Goal: Check status: Check status

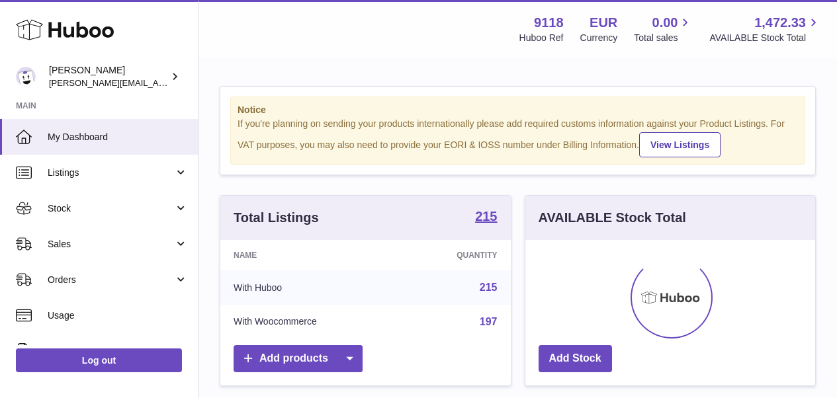
scroll to position [206, 290]
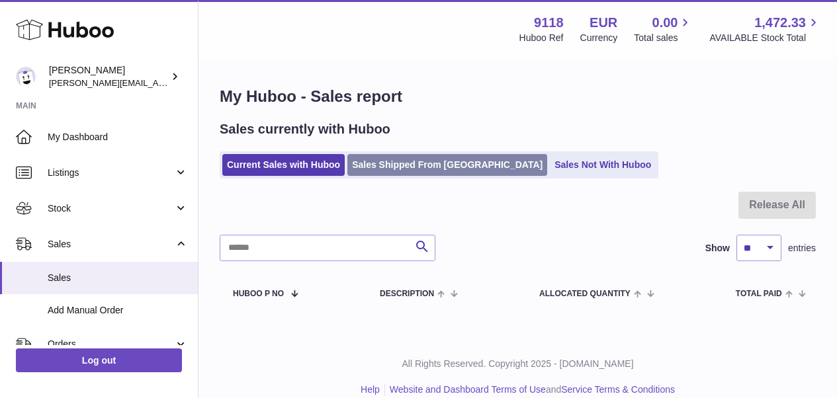
click at [395, 165] on link "Sales Shipped From Huboo" at bounding box center [447, 165] width 200 height 22
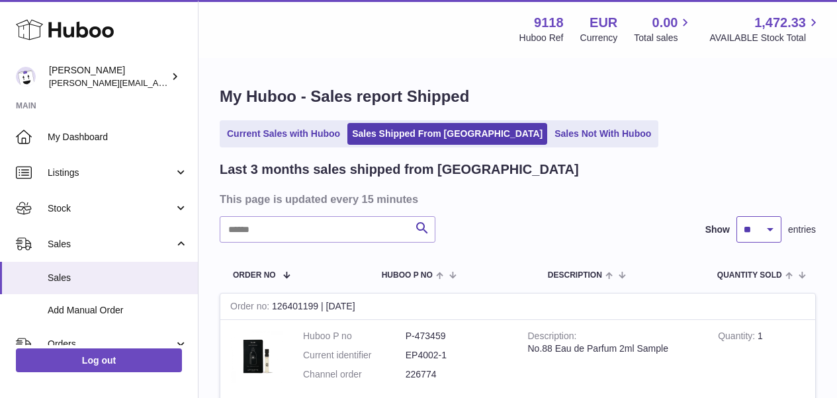
select select "**"
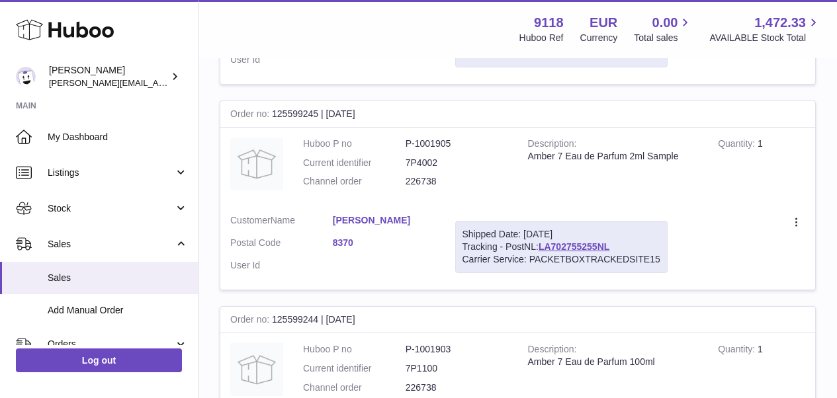
scroll to position [8074, 0]
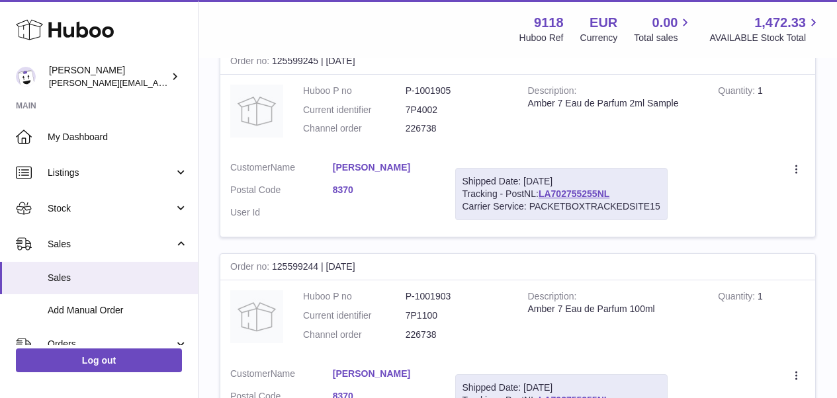
click at [604, 395] on link "LA702755255NL" at bounding box center [573, 400] width 71 height 11
click at [377, 368] on link "Urs Sprenger" at bounding box center [384, 374] width 103 height 13
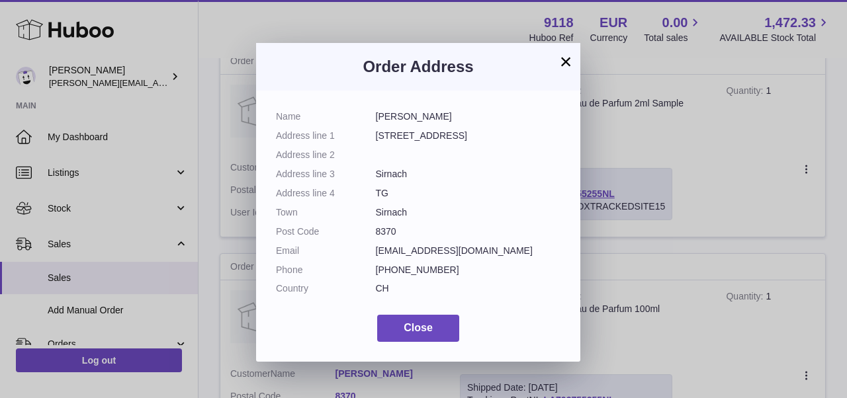
click at [565, 63] on button "×" at bounding box center [566, 62] width 16 height 16
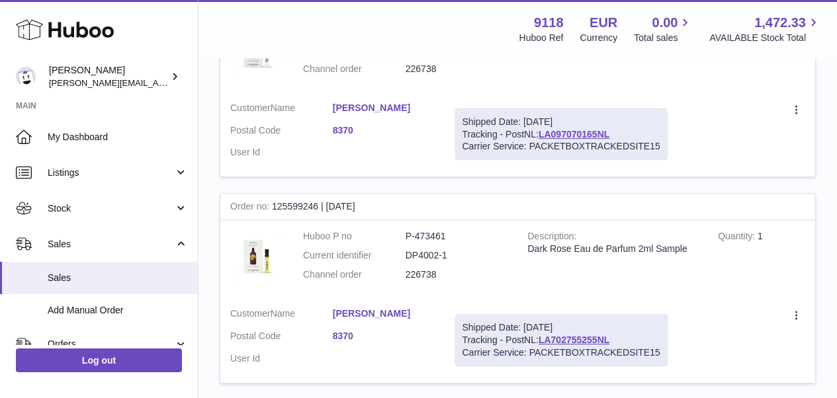
scroll to position [7634, 0]
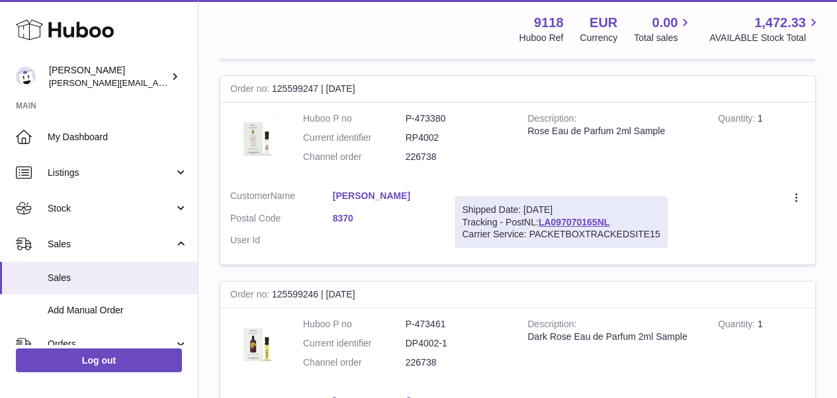
drag, startPoint x: 616, startPoint y: 122, endPoint x: 540, endPoint y: 123, distance: 76.7
click at [540, 196] on div "Shipped Date: 3rd Oct 2025 Tracking - PostNL: LA097070165NL Carrier Service: PA…" at bounding box center [561, 222] width 212 height 52
copy link "LA097070165NL"
drag, startPoint x: 606, startPoint y: 323, endPoint x: 542, endPoint y: 324, distance: 64.2
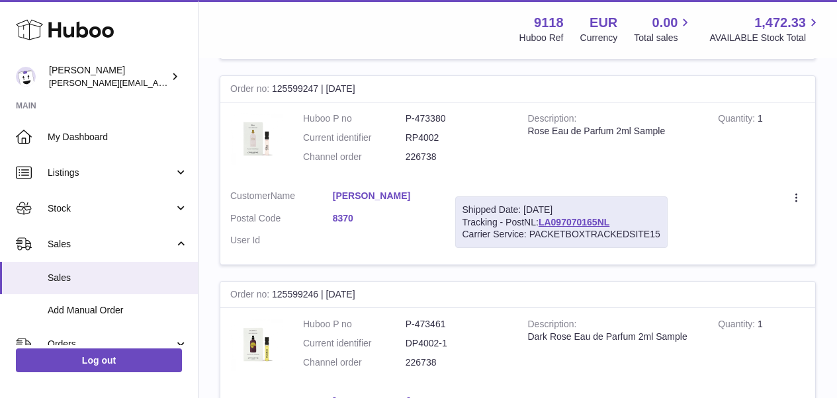
copy link "LA702755255NL"
click at [382, 190] on link "Urs Sprenger" at bounding box center [384, 196] width 103 height 13
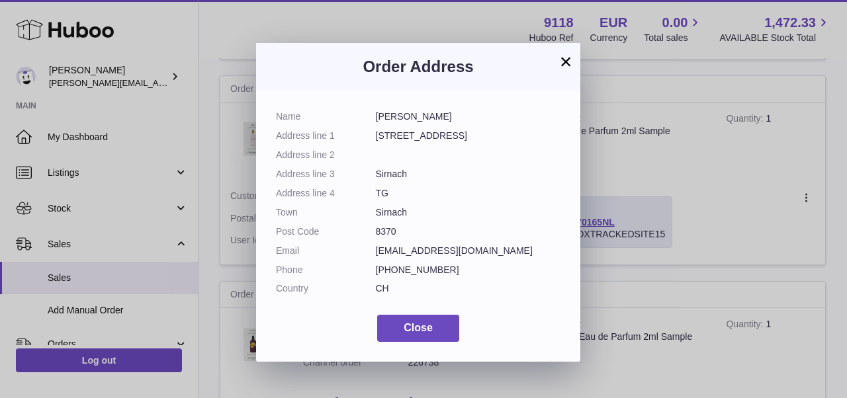
click at [567, 57] on button "×" at bounding box center [566, 62] width 16 height 16
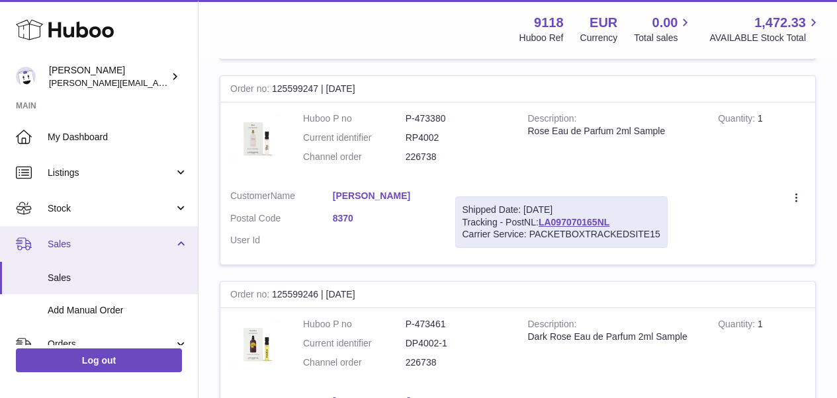
drag, startPoint x: 194, startPoint y: 212, endPoint x: 194, endPoint y: 235, distance: 23.2
click at [194, 235] on ul "My Dashboard Listings Not with Huboo Listings with Huboo Bundles Stock Stock St…" at bounding box center [99, 348] width 198 height 458
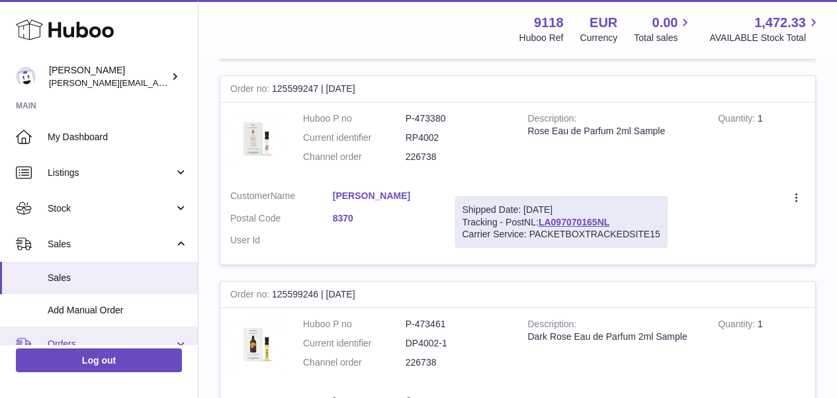
click at [68, 342] on span "Orders" at bounding box center [111, 344] width 126 height 13
click at [67, 338] on span "Orders" at bounding box center [111, 344] width 126 height 13
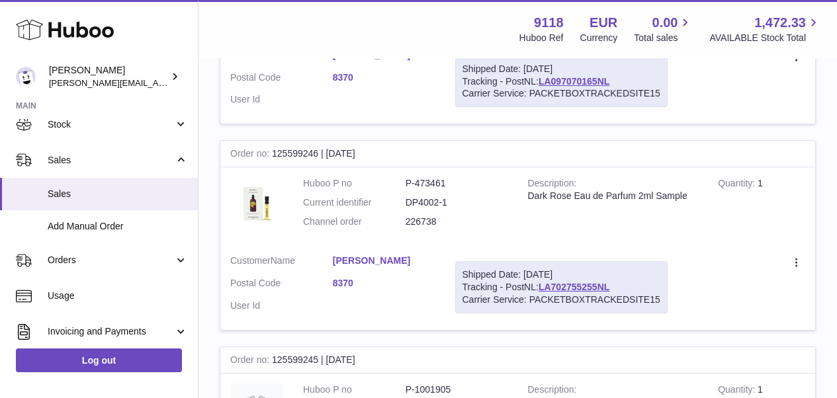
scroll to position [93, 0]
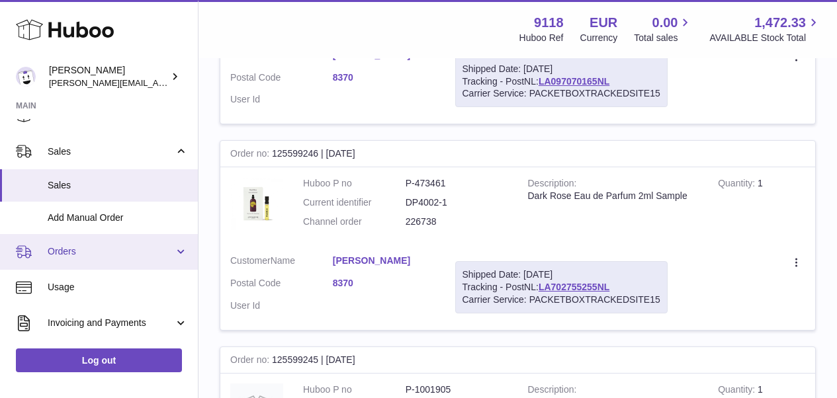
click at [78, 252] on span "Orders" at bounding box center [111, 251] width 126 height 13
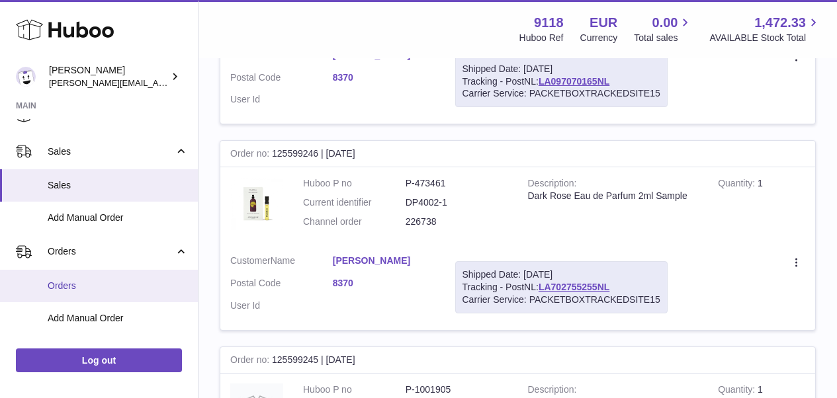
click at [71, 282] on span "Orders" at bounding box center [118, 286] width 140 height 13
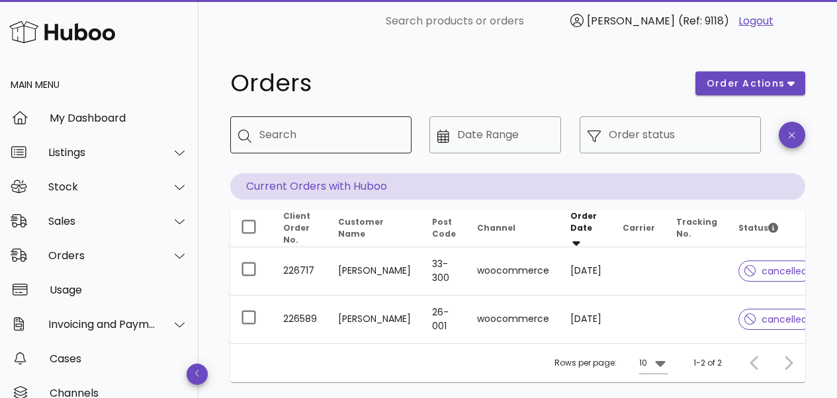
click at [304, 138] on input "Search" at bounding box center [330, 134] width 142 height 21
type input "***"
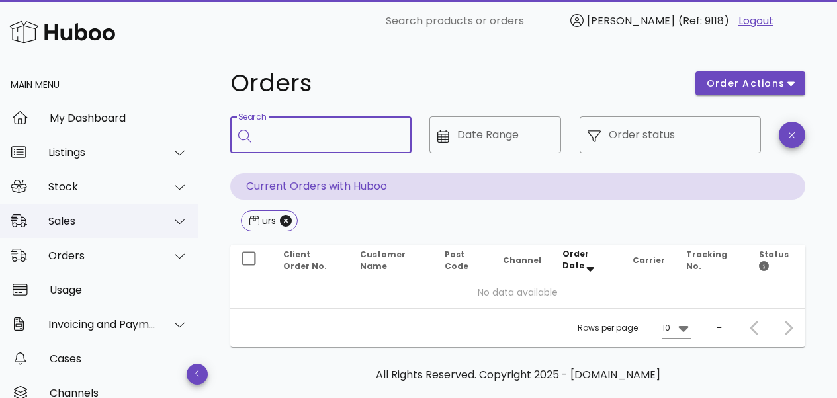
click at [57, 222] on div "Sales" at bounding box center [102, 221] width 108 height 13
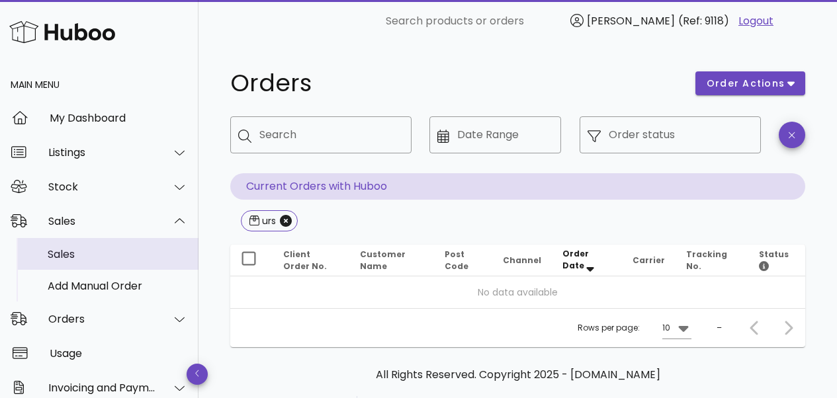
click at [60, 255] on div "Sales" at bounding box center [118, 254] width 140 height 13
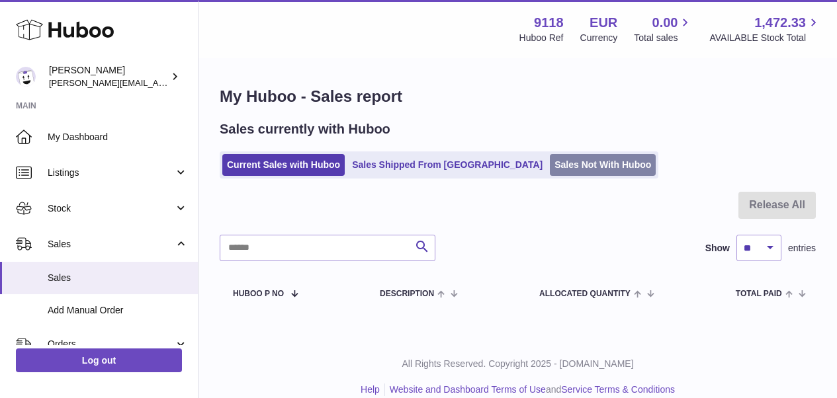
click at [550, 169] on link "Sales Not With Huboo" at bounding box center [603, 165] width 106 height 22
